Goal: Task Accomplishment & Management: Manage account settings

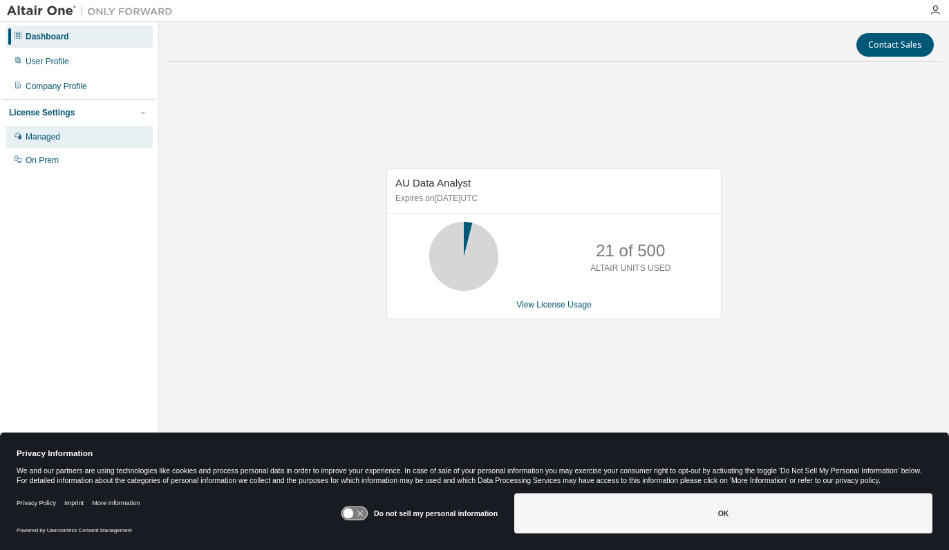
click at [42, 136] on div "Managed" at bounding box center [43, 136] width 35 height 11
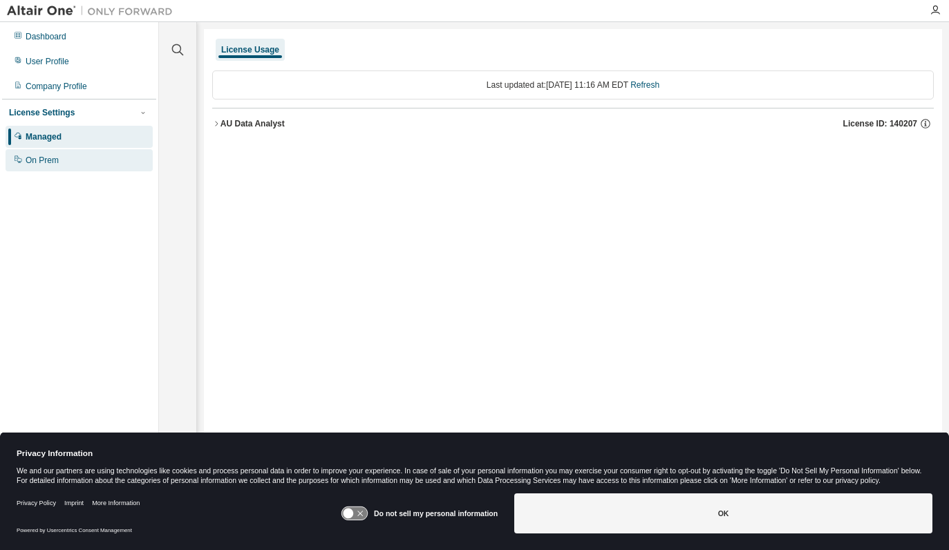
click at [37, 162] on div "On Prem" at bounding box center [42, 160] width 33 height 11
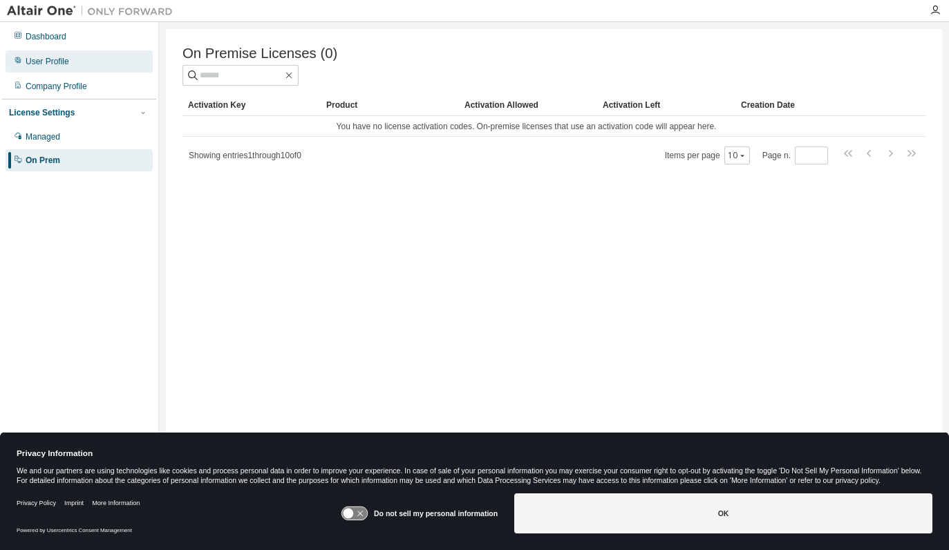
click at [45, 64] on div "User Profile" at bounding box center [48, 61] width 44 height 11
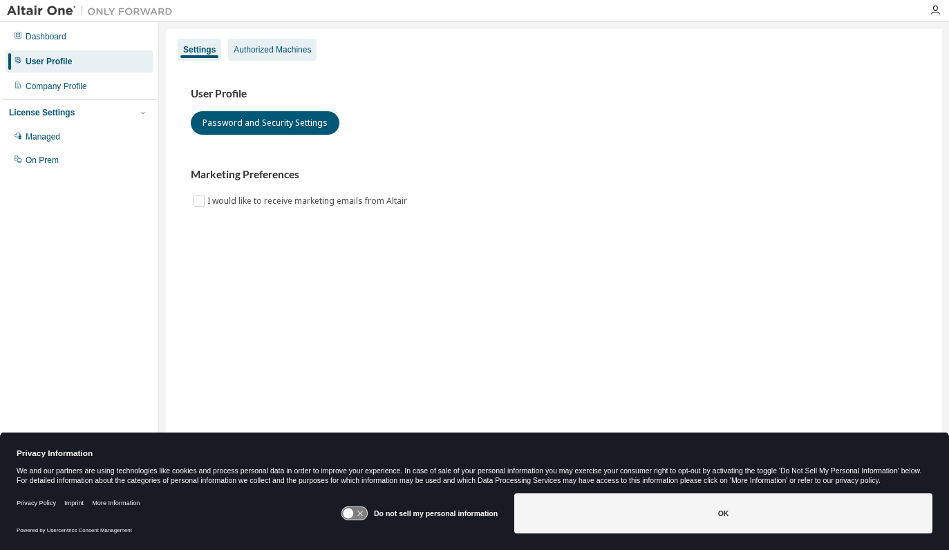
click at [268, 51] on div "Authorized Machines" at bounding box center [272, 49] width 77 height 11
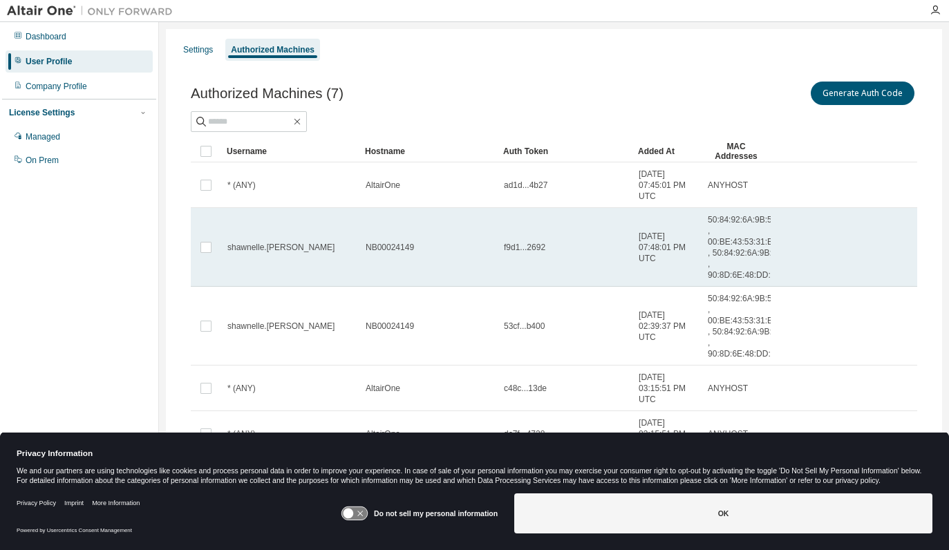
click at [333, 246] on div "shawnelle.[PERSON_NAME]" at bounding box center [290, 247] width 126 height 11
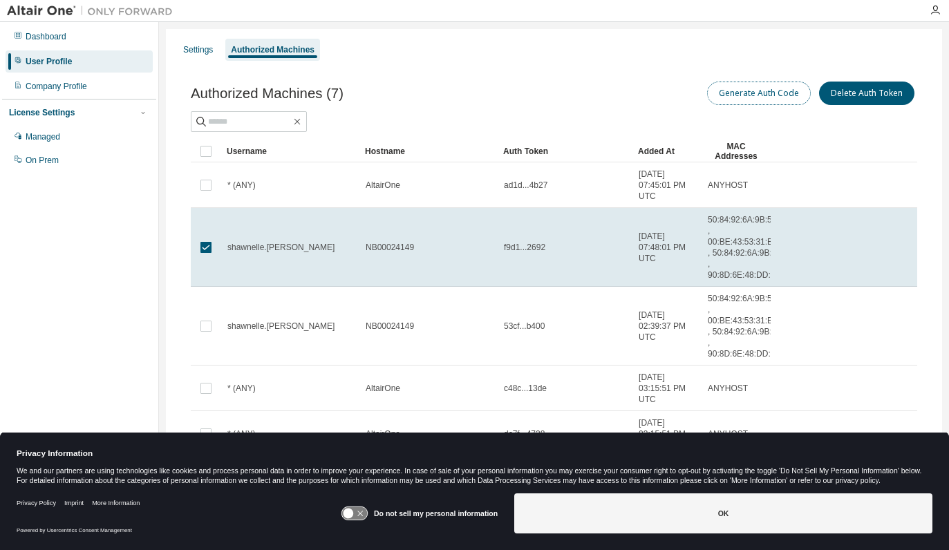
click at [752, 91] on button "Generate Auth Code" at bounding box center [759, 94] width 104 height 24
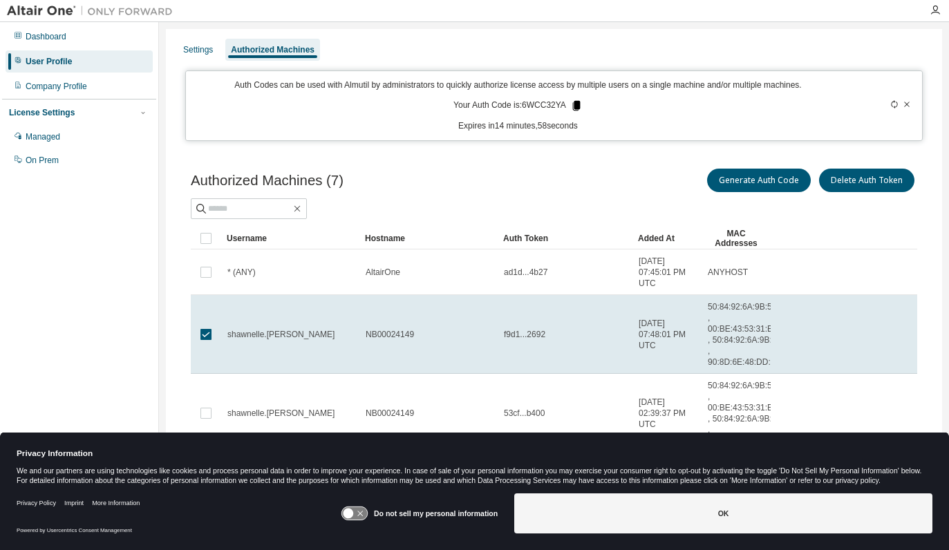
click at [572, 104] on icon at bounding box center [576, 106] width 8 height 10
click at [572, 105] on icon at bounding box center [576, 106] width 8 height 10
click at [890, 104] on icon at bounding box center [894, 104] width 8 height 8
click at [574, 105] on icon at bounding box center [576, 106] width 8 height 10
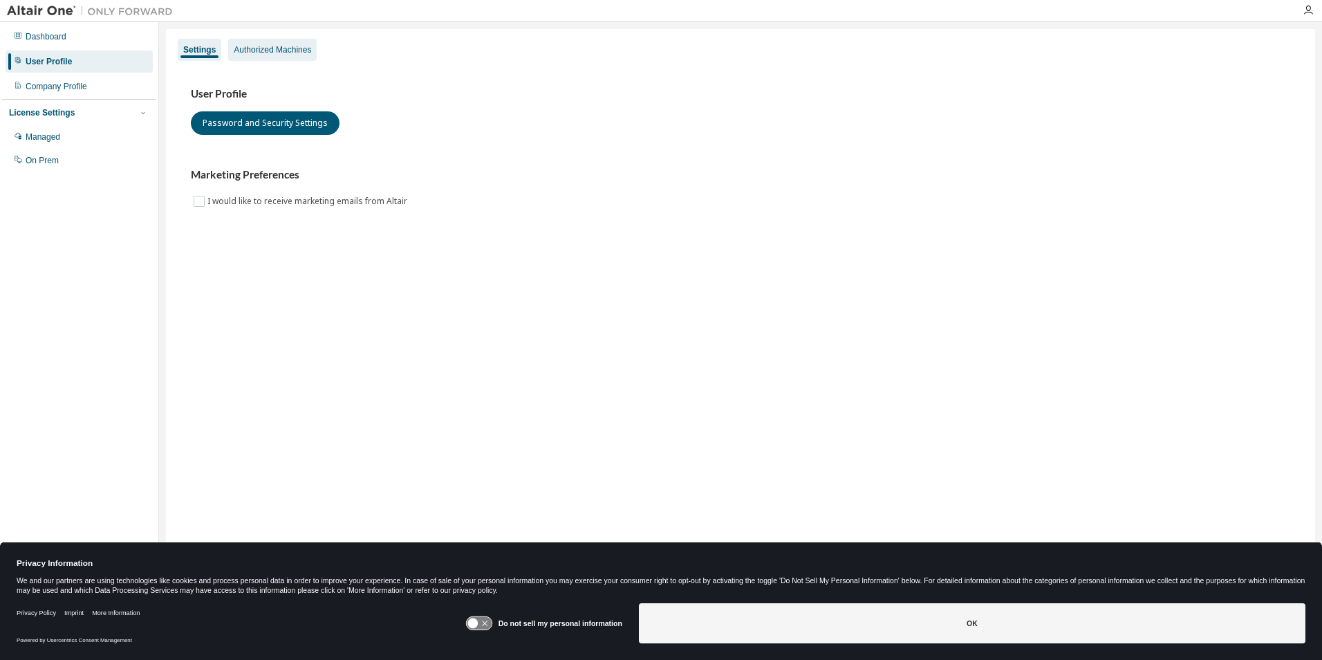
click at [269, 52] on div "Authorized Machines" at bounding box center [272, 49] width 77 height 11
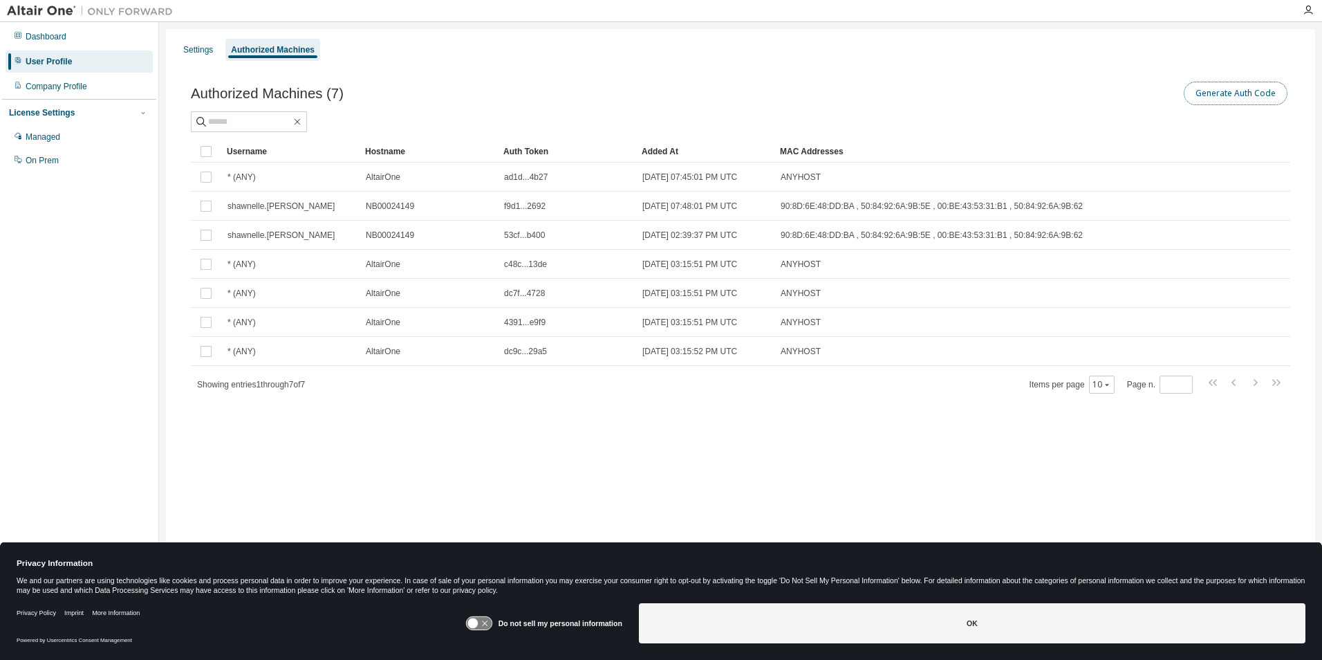
click at [1241, 95] on button "Generate Auth Code" at bounding box center [1236, 94] width 104 height 24
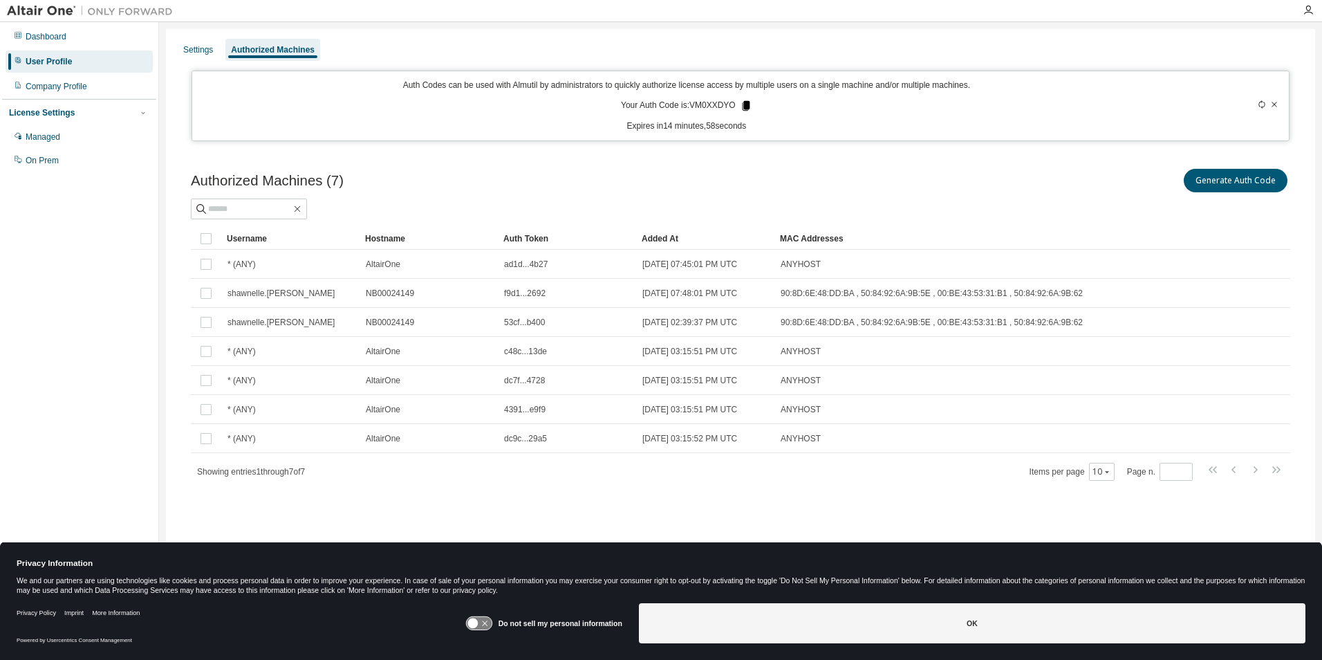
click at [743, 106] on icon at bounding box center [746, 106] width 8 height 10
